Goal: Task Accomplishment & Management: Manage account settings

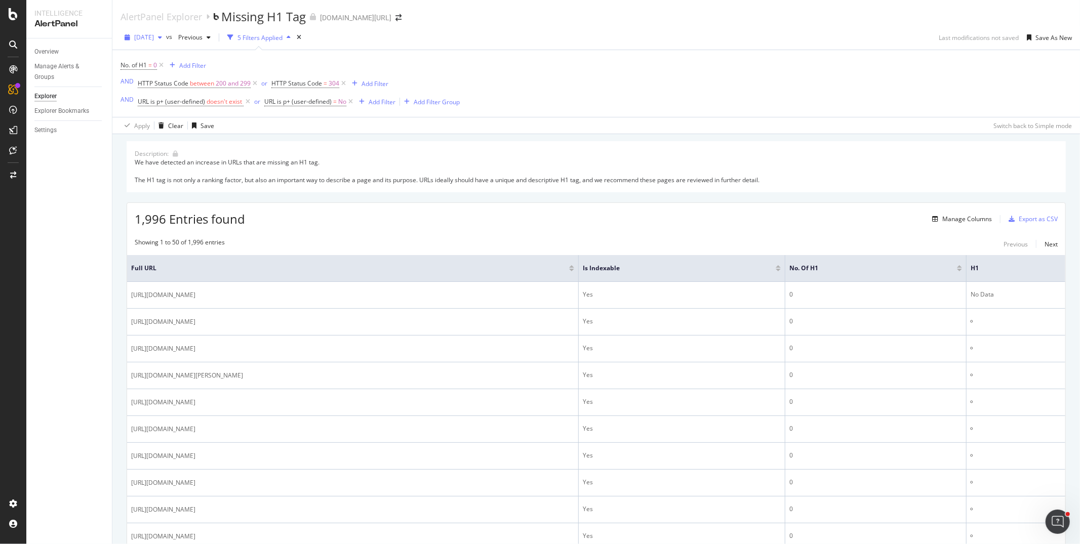
click at [154, 39] on span "[DATE]" at bounding box center [144, 37] width 20 height 9
click at [180, 72] on div "[DATE]" at bounding box center [161, 76] width 53 height 9
click at [166, 41] on div "[DATE]" at bounding box center [144, 37] width 46 height 15
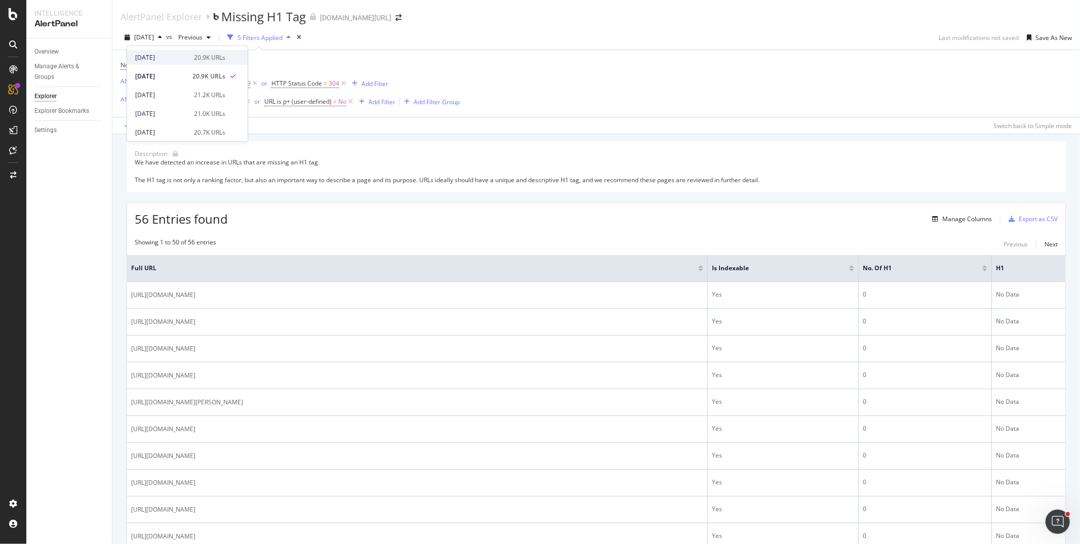
click at [177, 59] on div "[DATE]" at bounding box center [161, 57] width 53 height 9
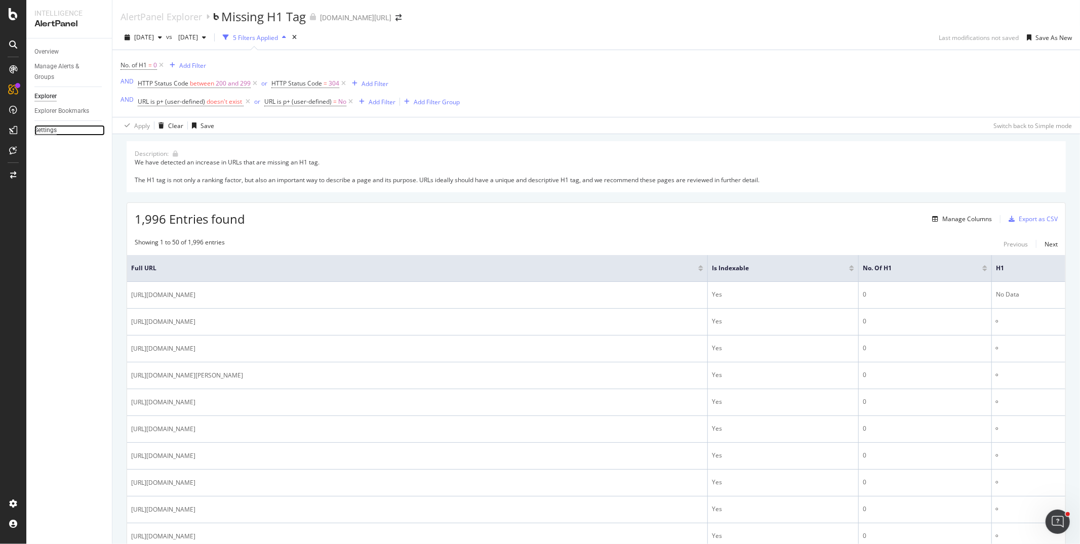
click at [43, 130] on div "Settings" at bounding box center [45, 130] width 22 height 11
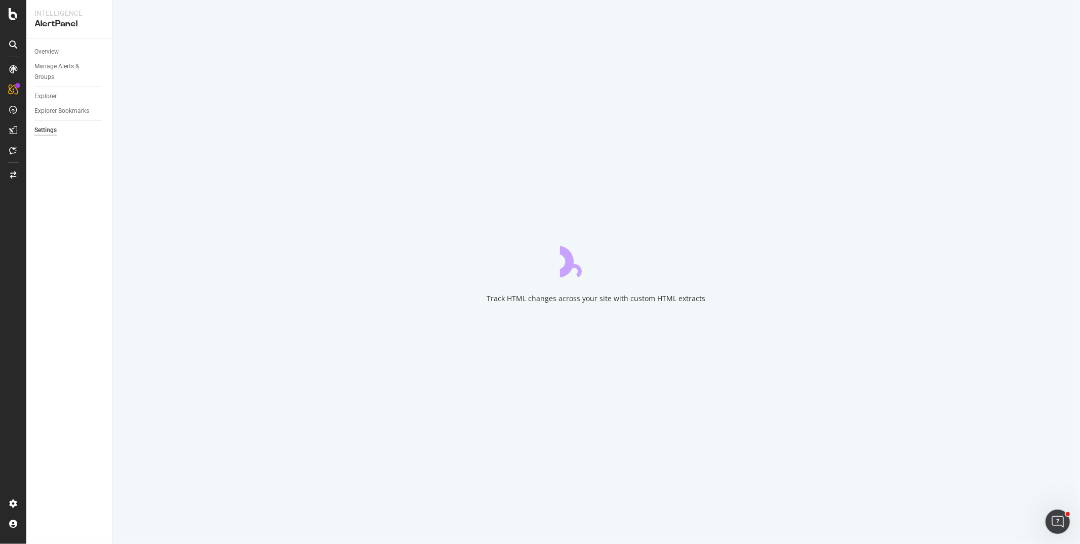
select select "23"
